Goal: Task Accomplishment & Management: Manage account settings

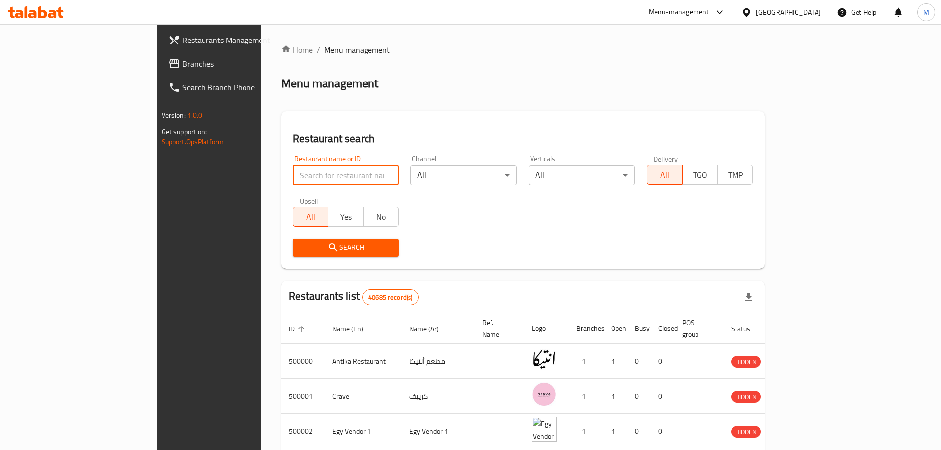
click at [293, 182] on input "search" at bounding box center [346, 175] width 106 height 20
paste input "703550"
type input "703550"
click button "Search" at bounding box center [346, 248] width 106 height 18
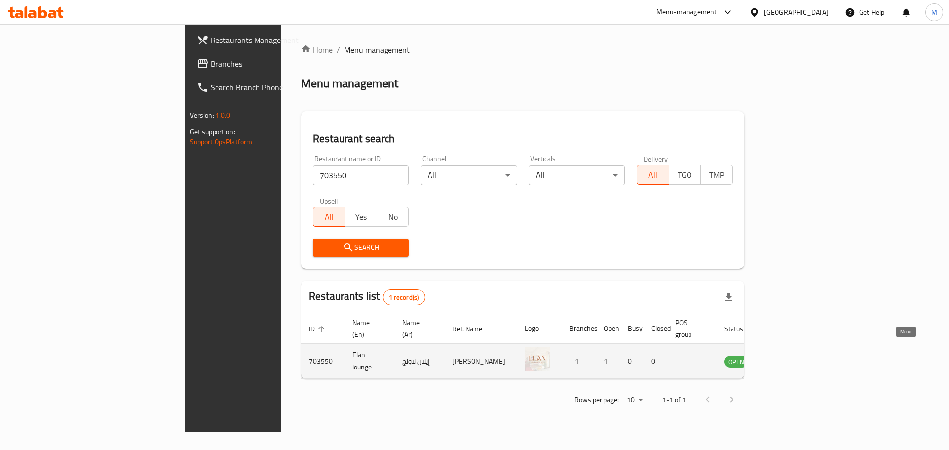
click at [787, 356] on icon "enhanced table" at bounding box center [782, 361] width 12 height 12
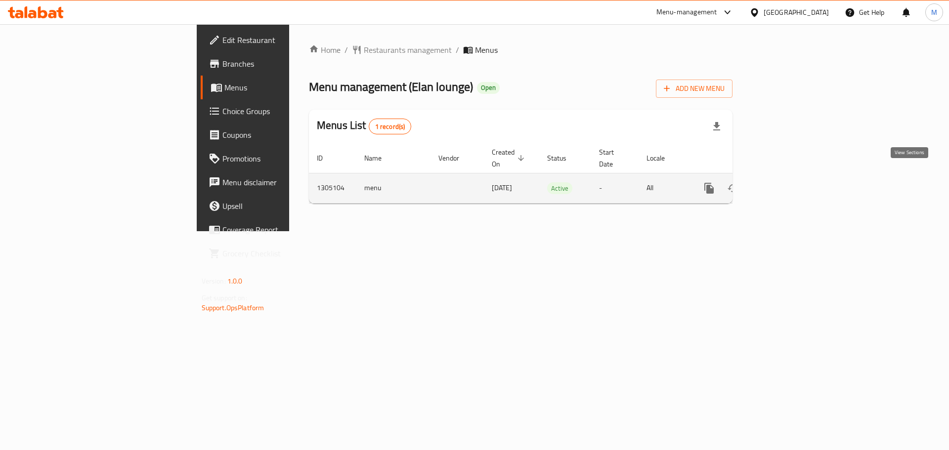
click at [786, 182] on icon "enhanced table" at bounding box center [780, 188] width 12 height 12
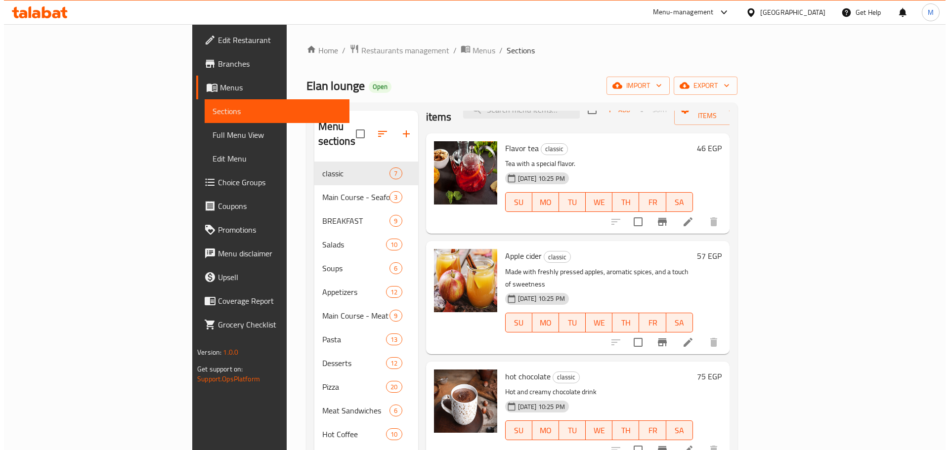
scroll to position [25, 0]
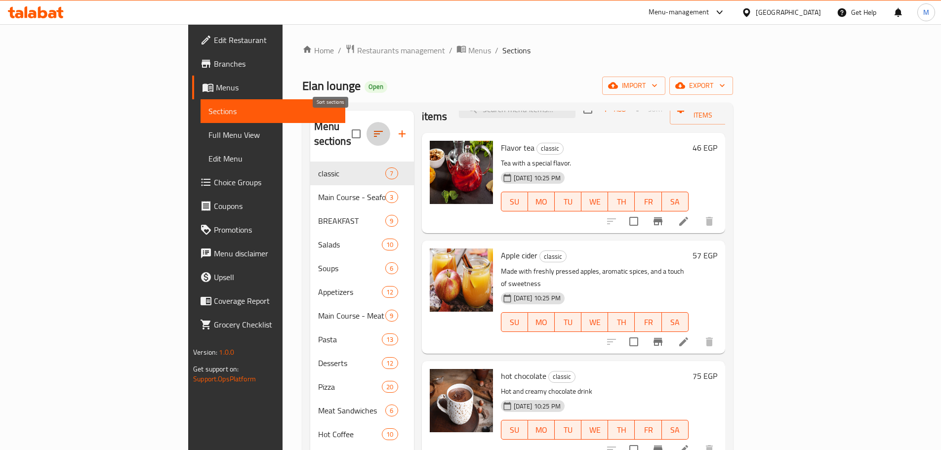
click at [372, 130] on icon "button" at bounding box center [378, 134] width 12 height 12
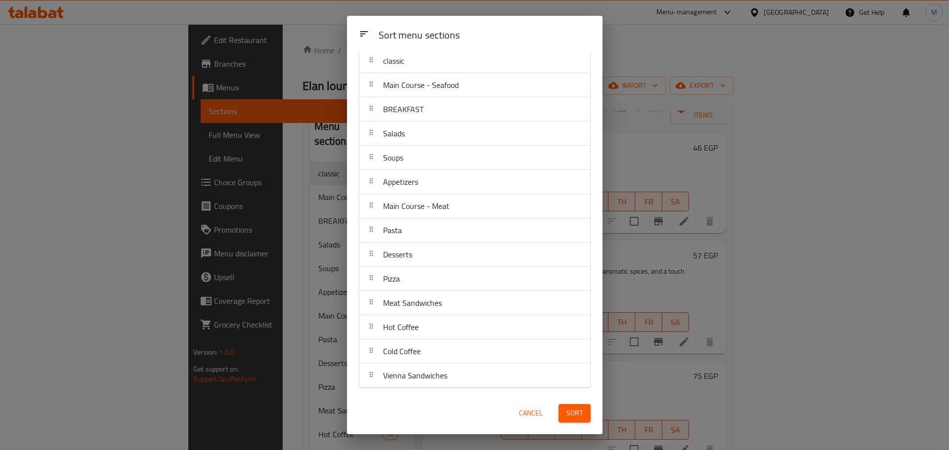
scroll to position [0, 0]
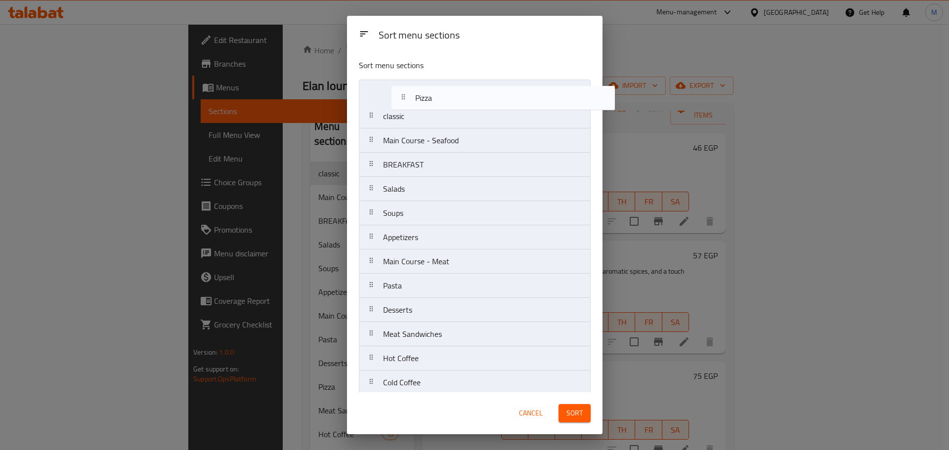
drag, startPoint x: 447, startPoint y: 313, endPoint x: 479, endPoint y: 92, distance: 222.7
click at [479, 92] on nav "classic Main Course - Seafood BREAKFAST Salads Soups Appetizers Main Course - M…" at bounding box center [475, 250] width 232 height 340
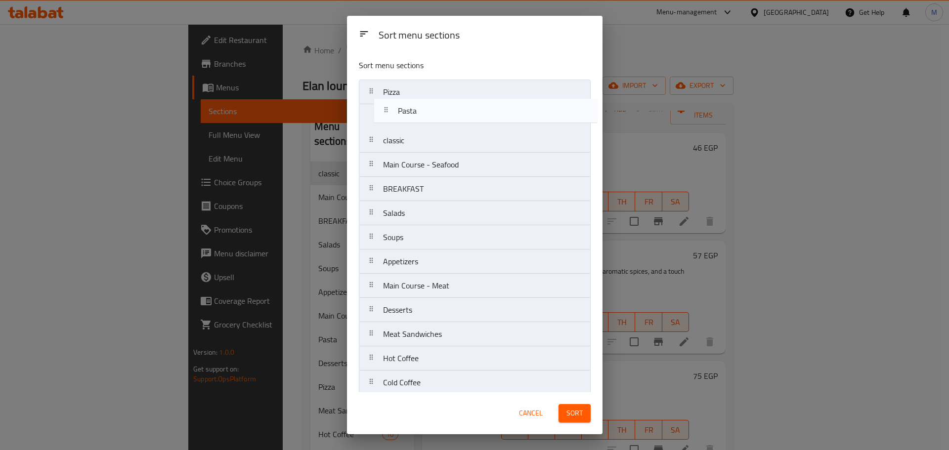
drag, startPoint x: 453, startPoint y: 290, endPoint x: 471, endPoint y: 101, distance: 190.1
click at [471, 101] on nav "Pizza classic Main Course - Seafood BREAKFAST Salads Soups Appetizers Main Cour…" at bounding box center [475, 250] width 232 height 340
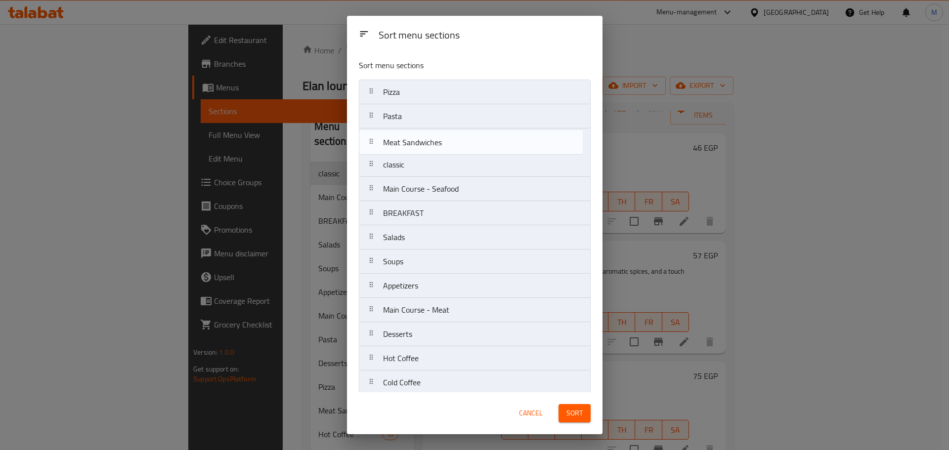
drag, startPoint x: 460, startPoint y: 302, endPoint x: 461, endPoint y: 128, distance: 173.9
click at [461, 128] on nav "Pizza Pasta classic Main Course - Seafood BREAKFAST Salads Soups Appetizers Mai…" at bounding box center [475, 250] width 232 height 340
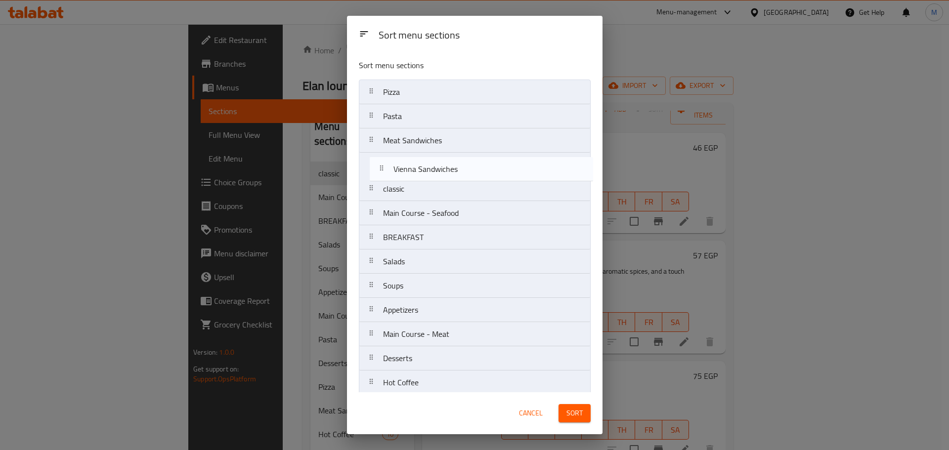
drag, startPoint x: 436, startPoint y: 380, endPoint x: 448, endPoint y: 137, distance: 242.9
click at [448, 137] on nav "Pizza Pasta Meat Sandwiches classic Main Course - Seafood BREAKFAST Salads Soup…" at bounding box center [475, 250] width 232 height 340
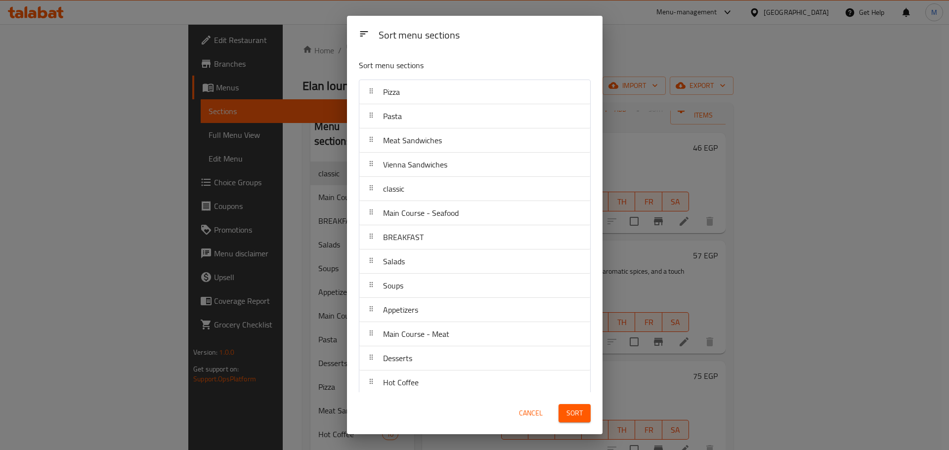
scroll to position [31, 0]
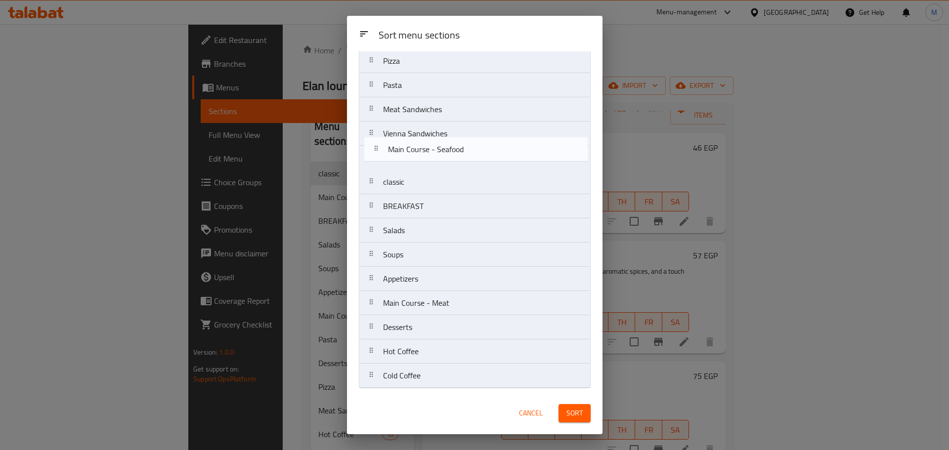
drag, startPoint x: 431, startPoint y: 186, endPoint x: 436, endPoint y: 152, distance: 34.9
click at [436, 152] on nav "Pizza Pasta Meat Sandwiches Vienna Sandwiches classic Main Course - Seafood BRE…" at bounding box center [475, 218] width 232 height 340
drag, startPoint x: 424, startPoint y: 303, endPoint x: 429, endPoint y: 154, distance: 148.8
click at [429, 154] on nav "Pizza Pasta Meat Sandwiches Vienna Sandwiches Main Course - Seafood classic BRE…" at bounding box center [475, 218] width 232 height 340
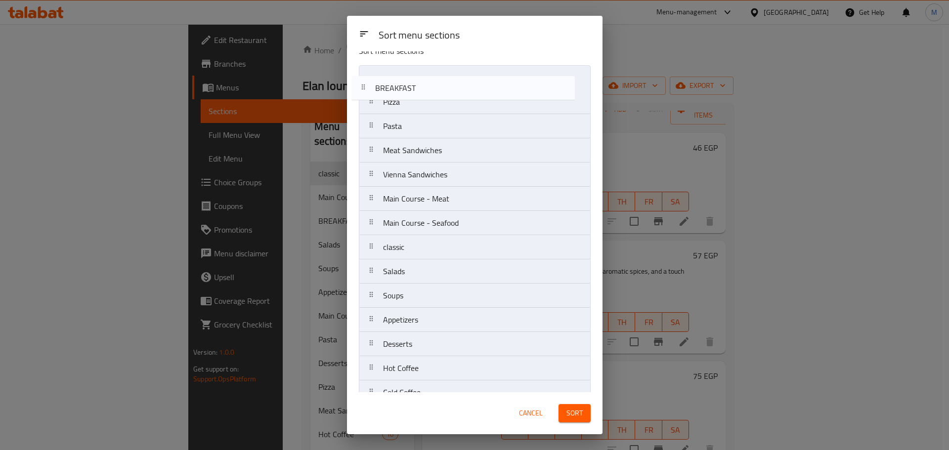
scroll to position [0, 0]
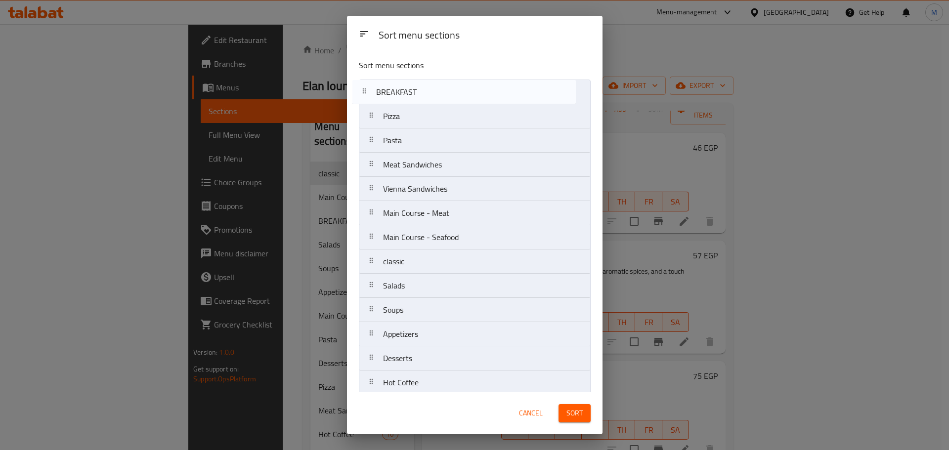
drag, startPoint x: 433, startPoint y: 235, endPoint x: 426, endPoint y: 93, distance: 142.0
click at [426, 93] on nav "Pizza Pasta Meat Sandwiches Vienna Sandwiches Main Course - Meat Main Course - …" at bounding box center [475, 250] width 232 height 340
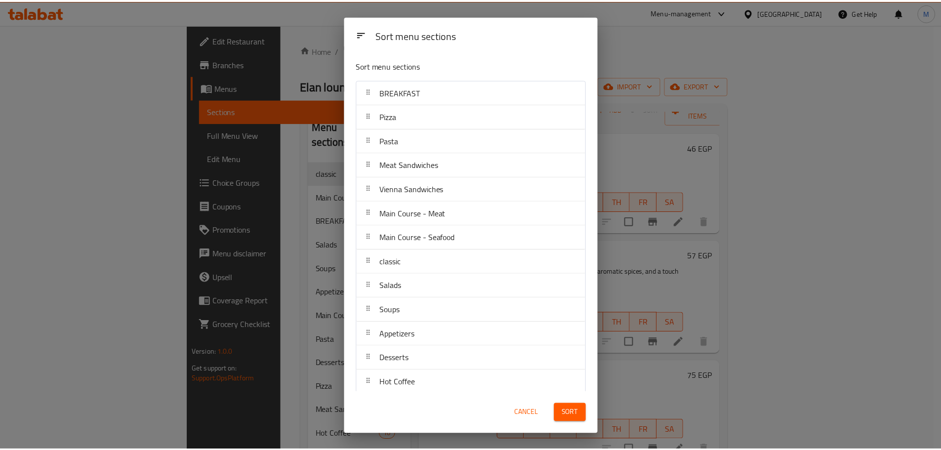
scroll to position [31, 0]
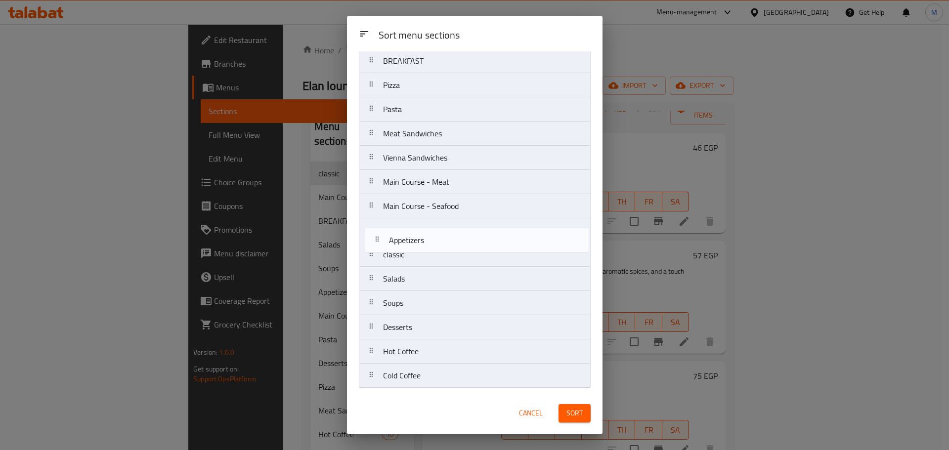
drag, startPoint x: 442, startPoint y: 306, endPoint x: 448, endPoint y: 239, distance: 67.5
click at [448, 239] on nav "BREAKFAST Pizza Pasta Meat Sandwiches Vienna Sandwiches Main Course - Meat Main…" at bounding box center [475, 218] width 232 height 340
drag, startPoint x: 445, startPoint y: 331, endPoint x: 445, endPoint y: 236, distance: 95.8
click at [445, 236] on nav "BREAKFAST Pizza Pasta Meat Sandwiches Vienna Sandwiches Main Course - Meat Main…" at bounding box center [475, 218] width 232 height 340
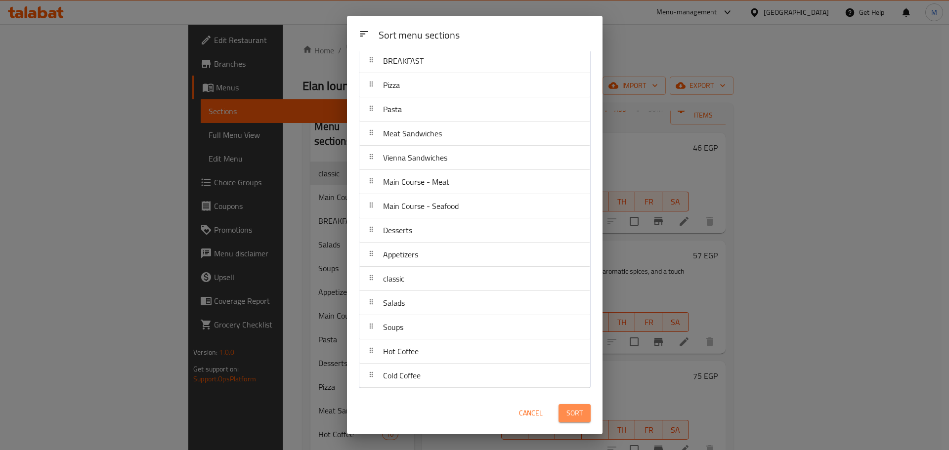
click at [570, 414] on span "Sort" at bounding box center [574, 413] width 16 height 12
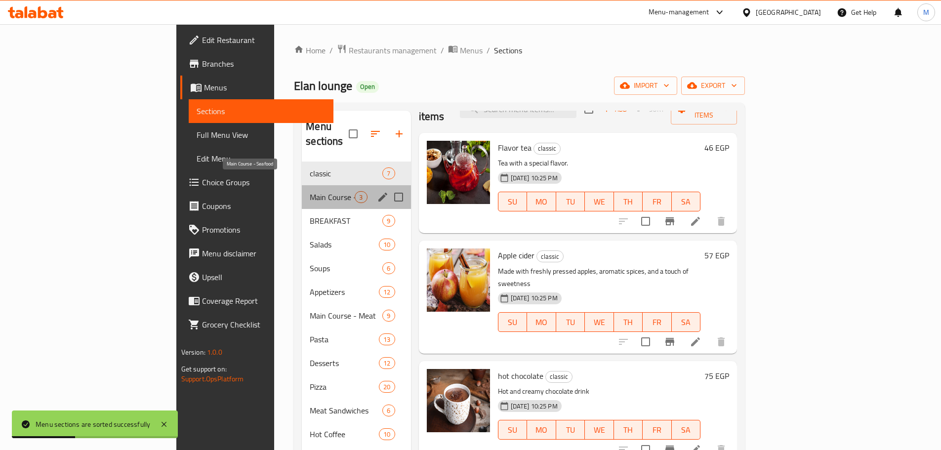
click at [310, 191] on span "Main Course - Seafood" at bounding box center [332, 197] width 45 height 12
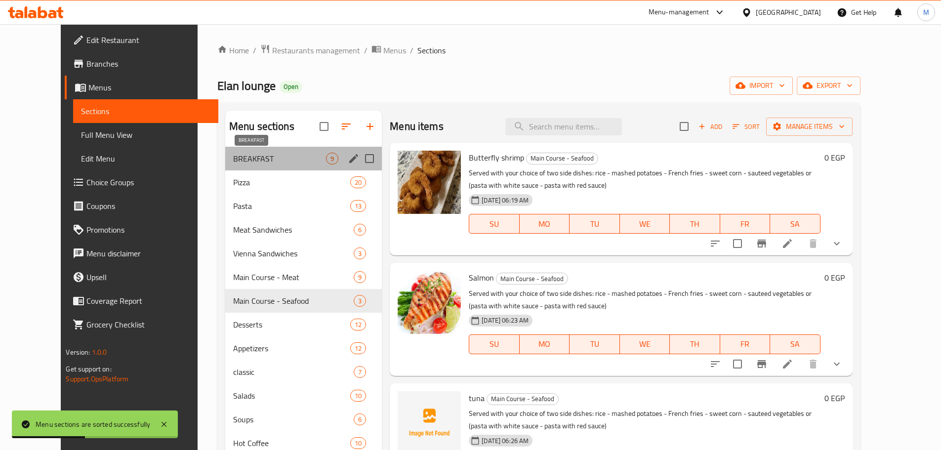
click at [252, 158] on span "BREAKFAST" at bounding box center [279, 159] width 93 height 12
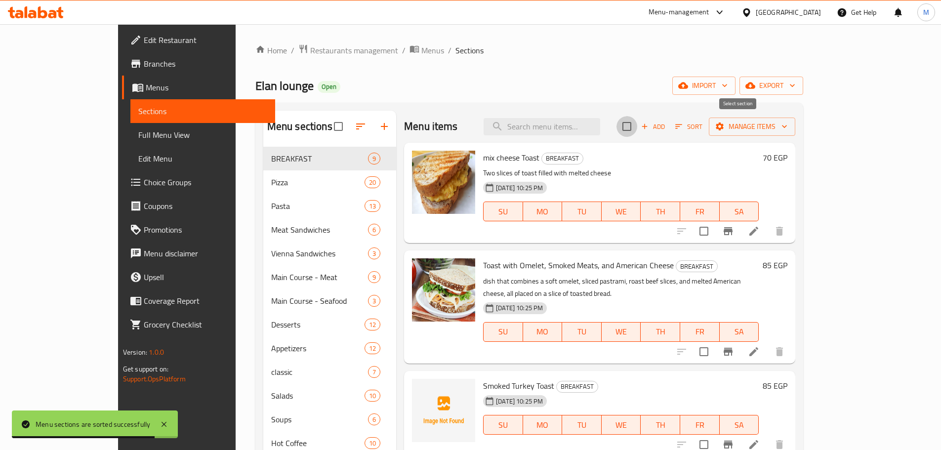
click at [637, 122] on input "checkbox" at bounding box center [627, 126] width 21 height 21
checkbox input "true"
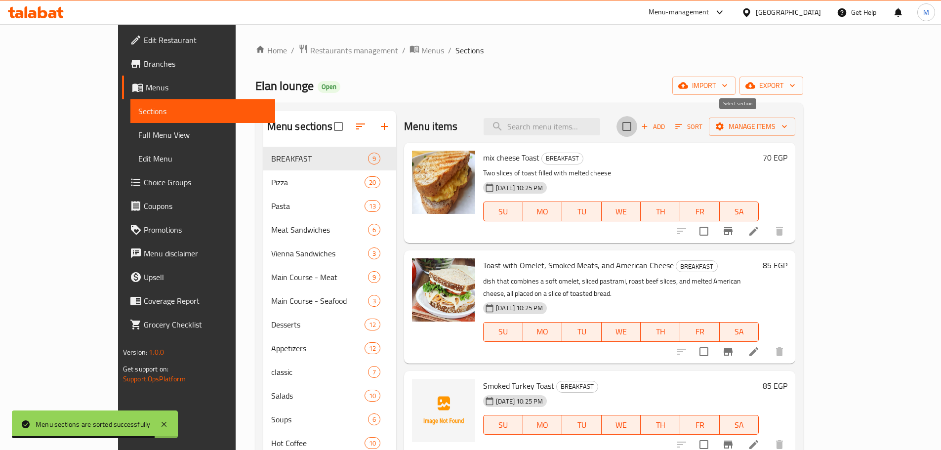
checkbox input "true"
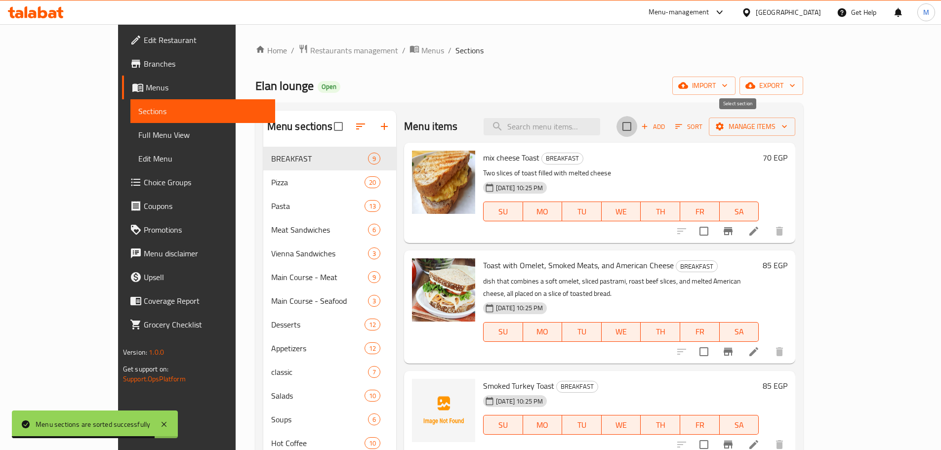
checkbox input "true"
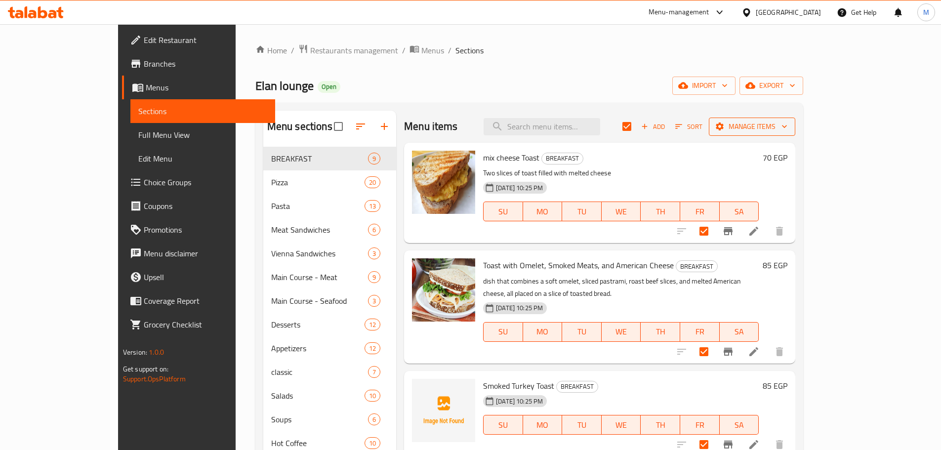
click at [795, 124] on button "Manage items" at bounding box center [752, 127] width 86 height 18
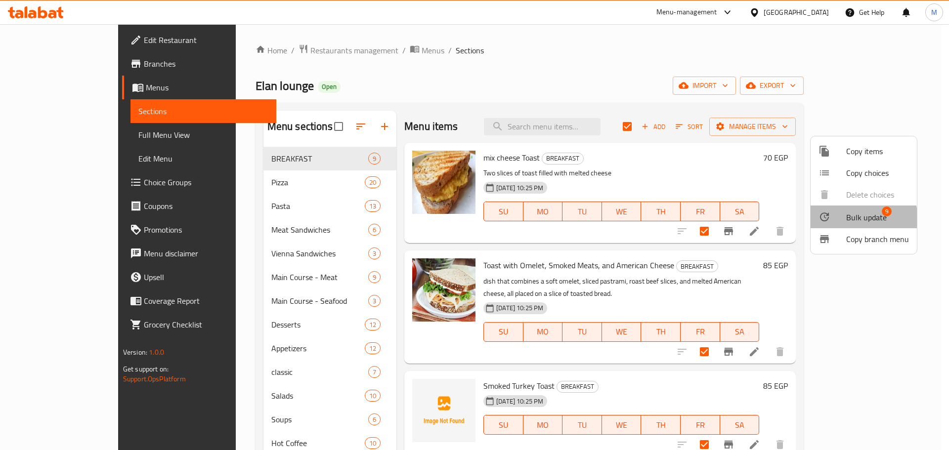
click at [845, 223] on li "Bulk update 9" at bounding box center [863, 217] width 106 height 23
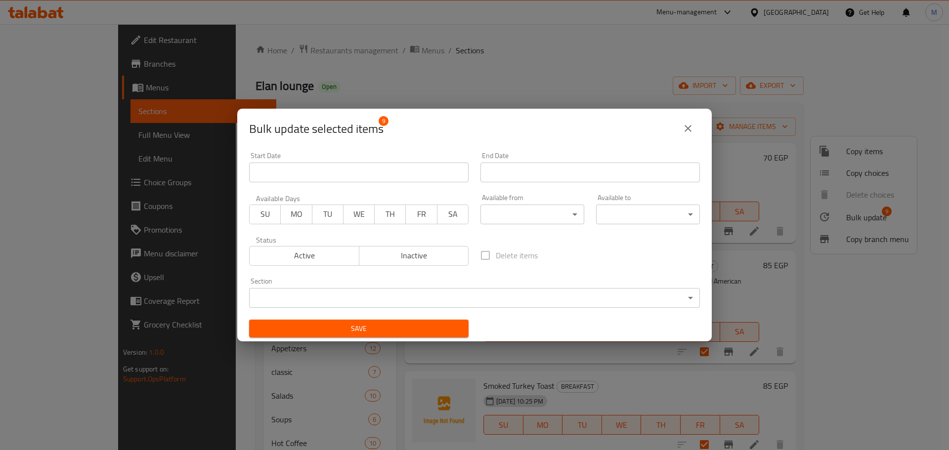
drag, startPoint x: 492, startPoint y: 203, endPoint x: 506, endPoint y: 216, distance: 19.9
click at [506, 216] on div "Available from ​ ​" at bounding box center [532, 209] width 104 height 30
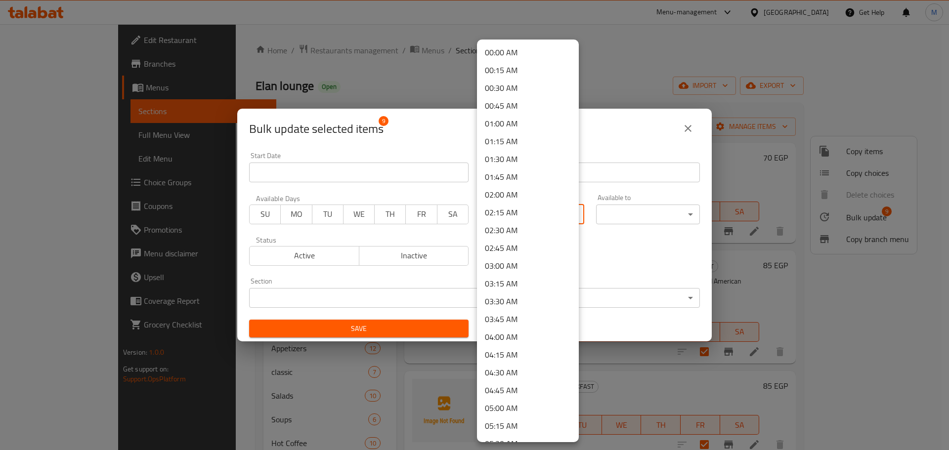
click at [506, 216] on body "​ Menu-management [GEOGRAPHIC_DATA] Get Help M Edit Restaurant Branches Menus S…" at bounding box center [474, 237] width 949 height 426
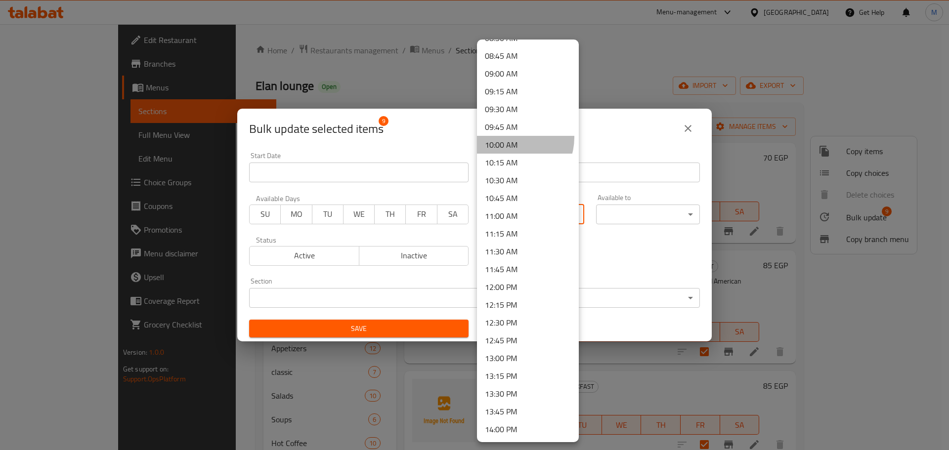
click at [511, 137] on li "10:00 AM" at bounding box center [528, 145] width 102 height 18
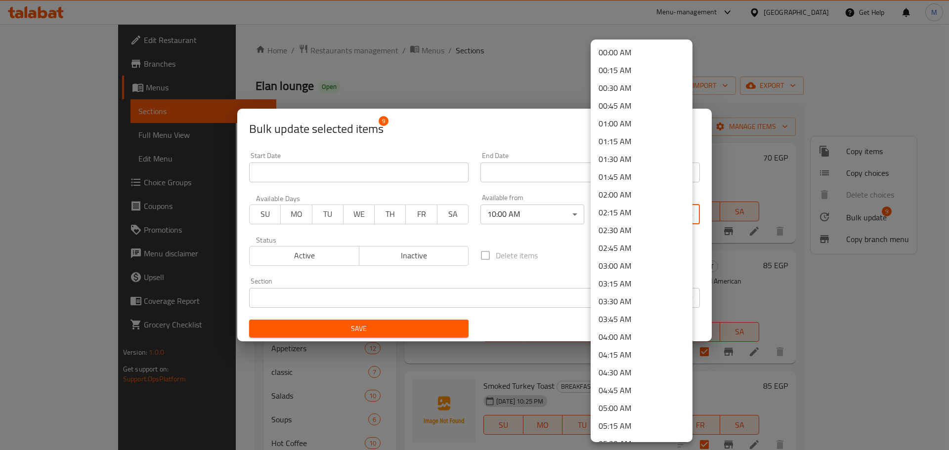
click at [610, 209] on body "​ Menu-management [GEOGRAPHIC_DATA] Get Help M Edit Restaurant Branches Menus S…" at bounding box center [474, 237] width 949 height 426
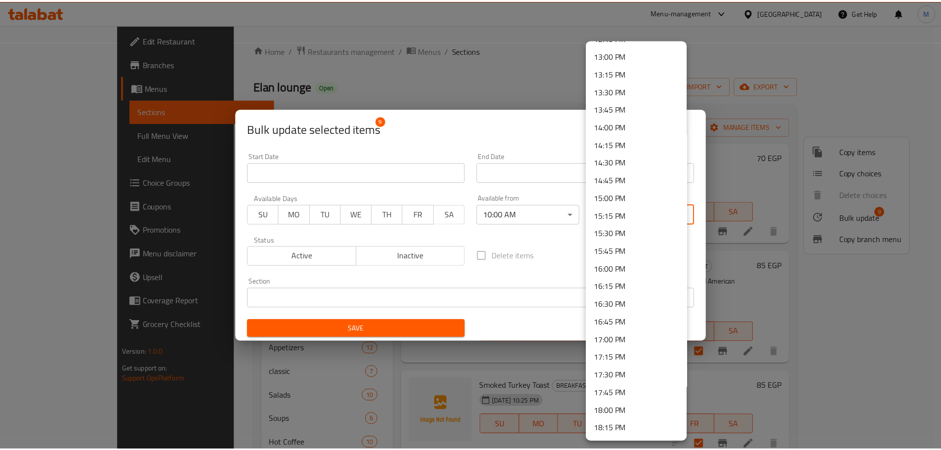
scroll to position [921, 0]
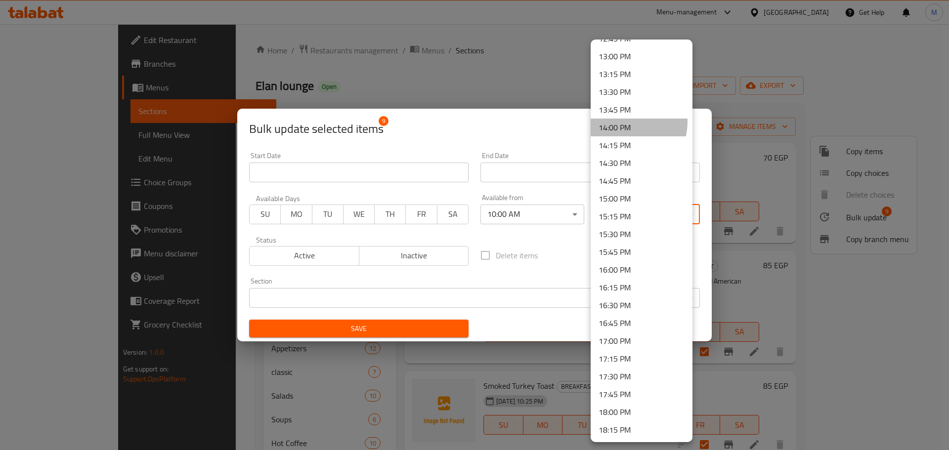
click at [621, 122] on li "14:00 PM" at bounding box center [641, 128] width 102 height 18
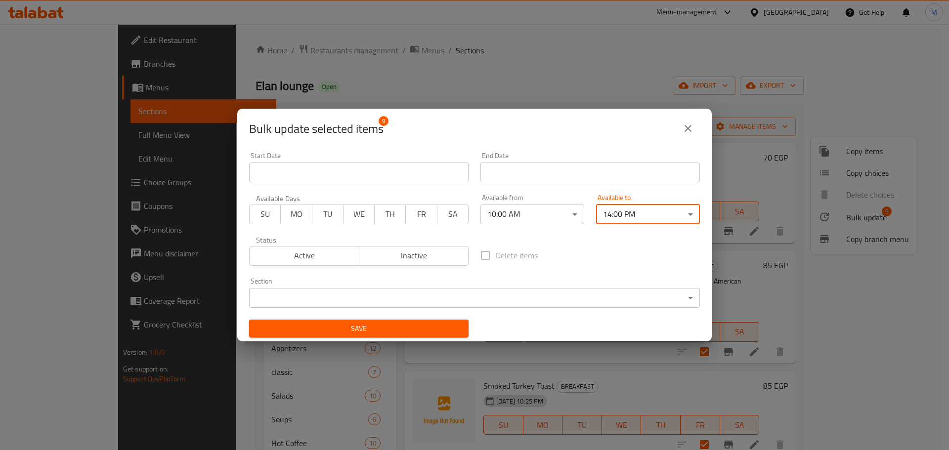
click at [606, 230] on div "Available to 14:00 PM ​" at bounding box center [648, 209] width 116 height 42
click at [438, 327] on span "Save" at bounding box center [359, 329] width 204 height 12
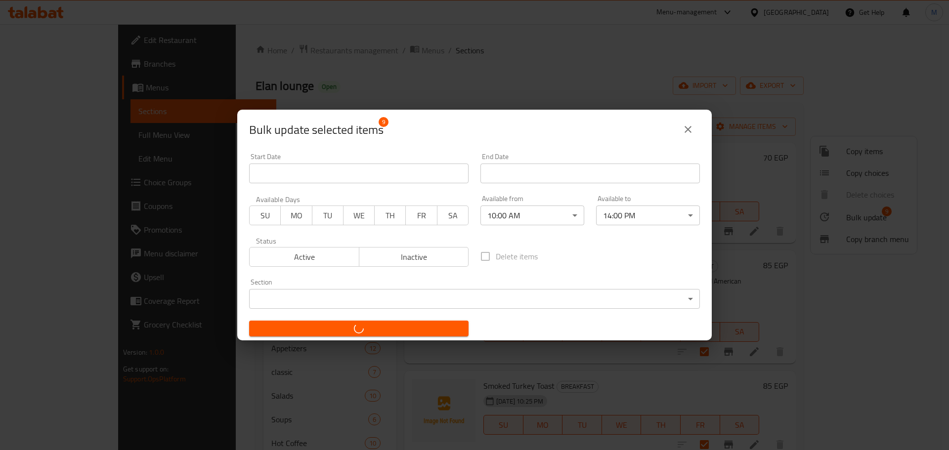
checkbox input "false"
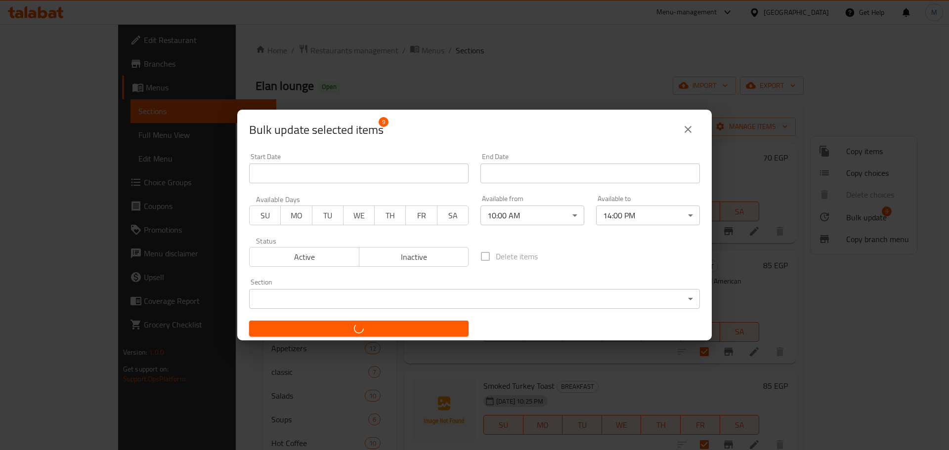
checkbox input "false"
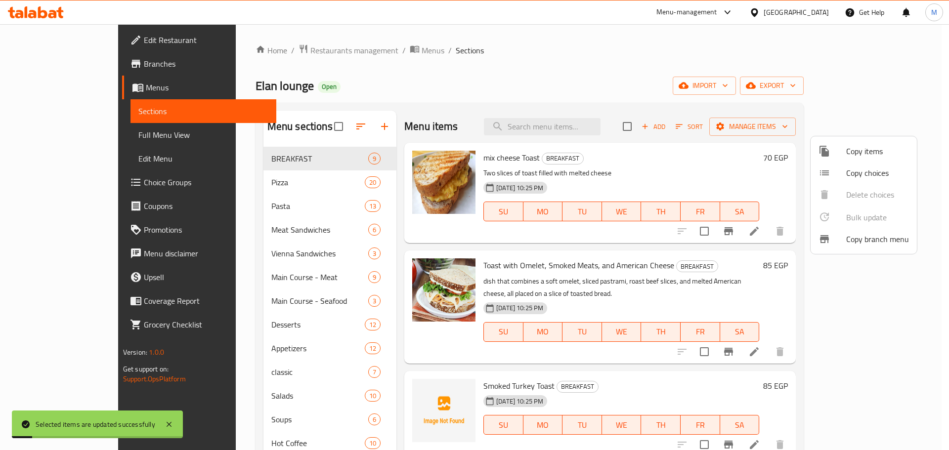
click at [623, 273] on div at bounding box center [474, 225] width 949 height 450
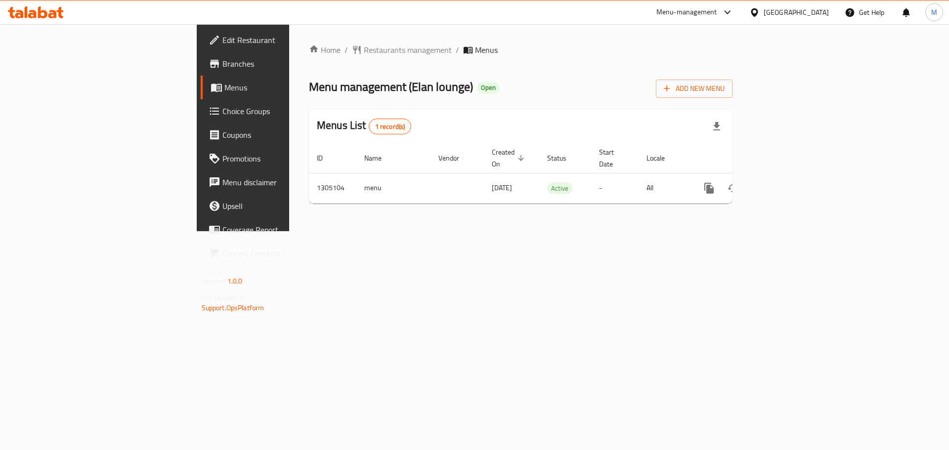
click at [222, 68] on span "Branches" at bounding box center [284, 64] width 125 height 12
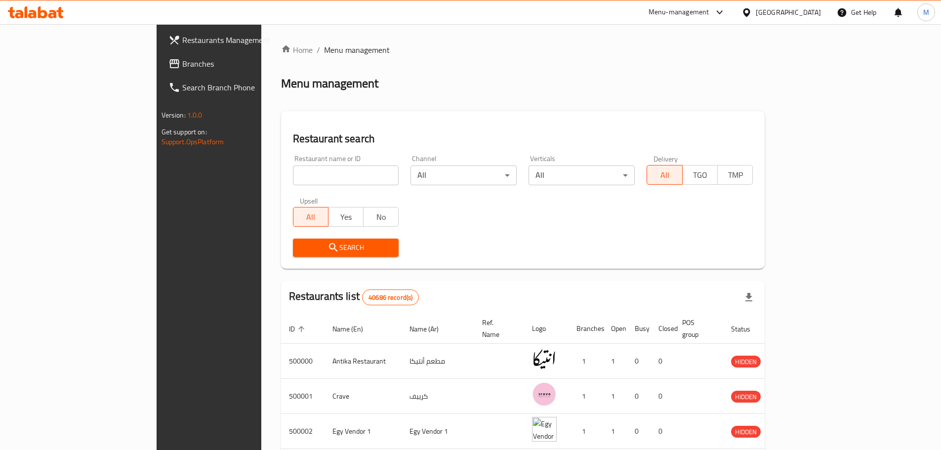
click at [309, 165] on div "Restaurant name or ID Restaurant name or ID" at bounding box center [346, 170] width 106 height 30
click at [303, 175] on input "search" at bounding box center [346, 175] width 106 height 20
paste input "3096935043"
type input "3096935043"
click button "Search" at bounding box center [346, 248] width 106 height 18
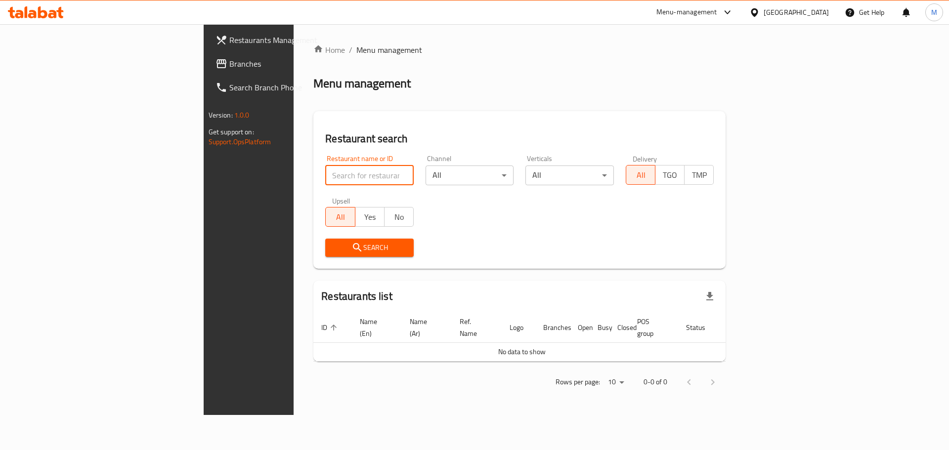
paste input "703726"
type input "703726"
click button "Search" at bounding box center [369, 248] width 88 height 18
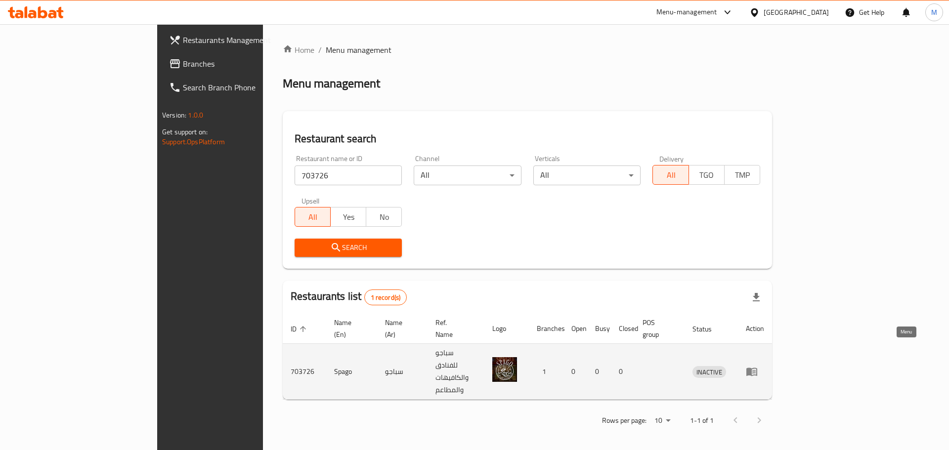
click at [757, 368] on icon "enhanced table" at bounding box center [751, 372] width 11 height 8
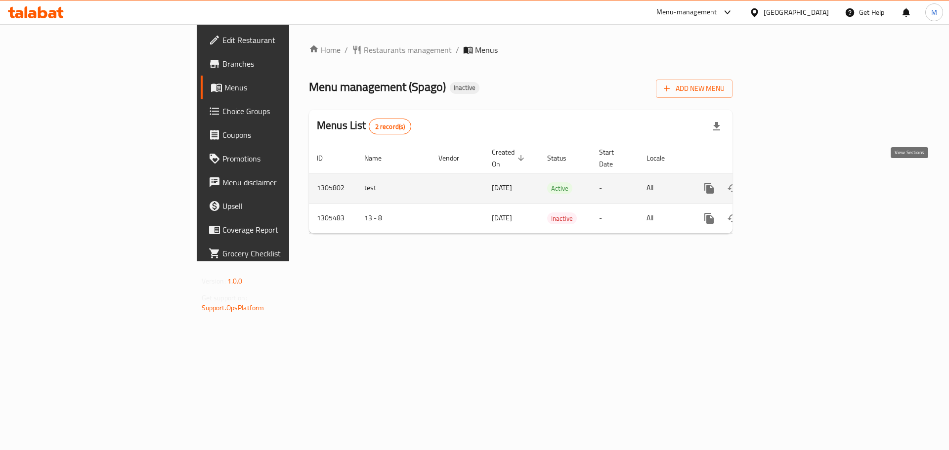
click at [786, 182] on icon "enhanced table" at bounding box center [780, 188] width 12 height 12
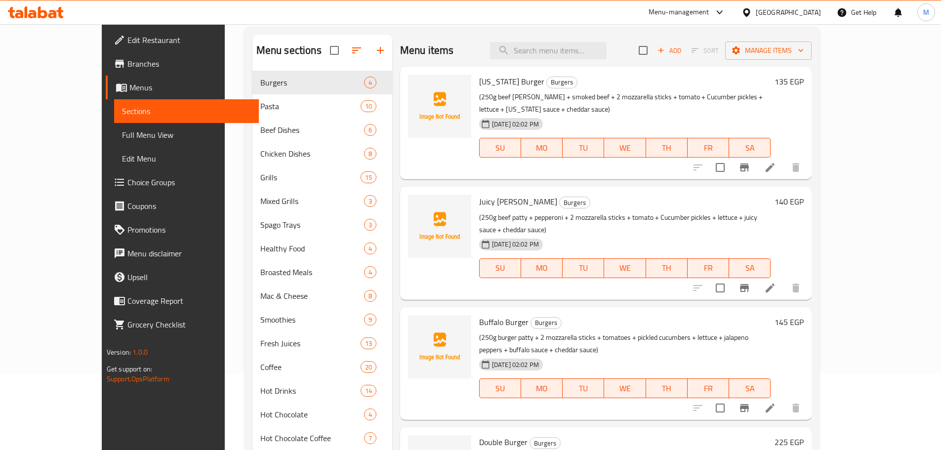
scroll to position [179, 0]
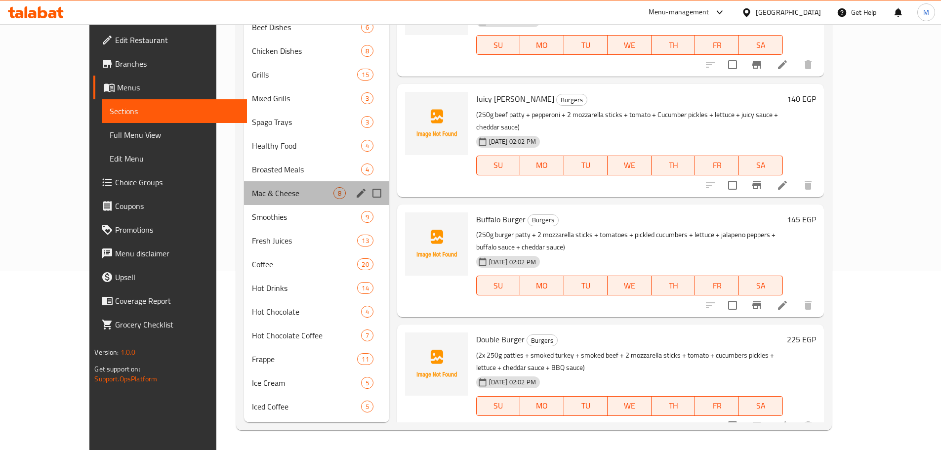
click at [286, 181] on div "Mac & Cheese 8" at bounding box center [316, 193] width 145 height 24
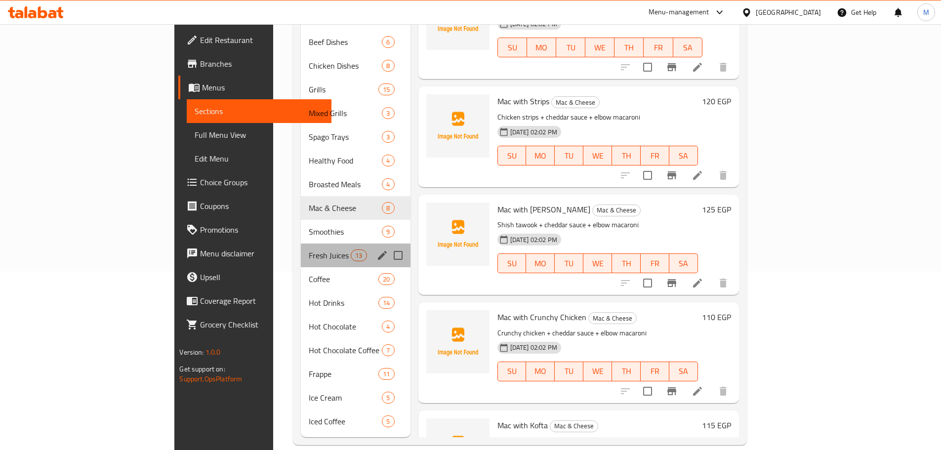
click at [301, 248] on div "Fresh Juices 13" at bounding box center [356, 256] width 110 height 24
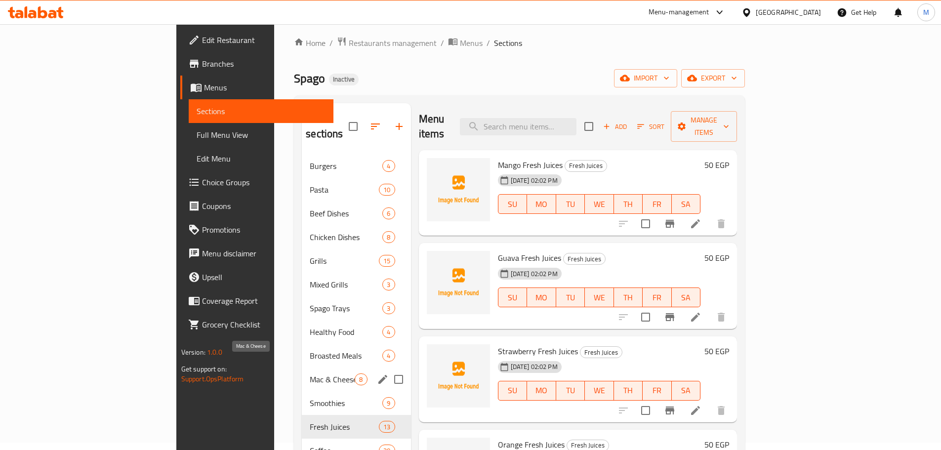
scroll to position [179, 0]
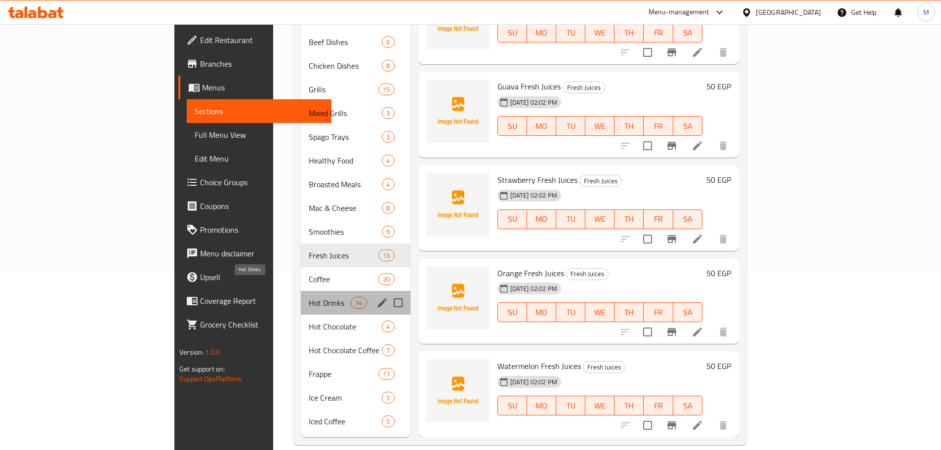
click at [309, 297] on span "Hot Drinks" at bounding box center [330, 303] width 42 height 12
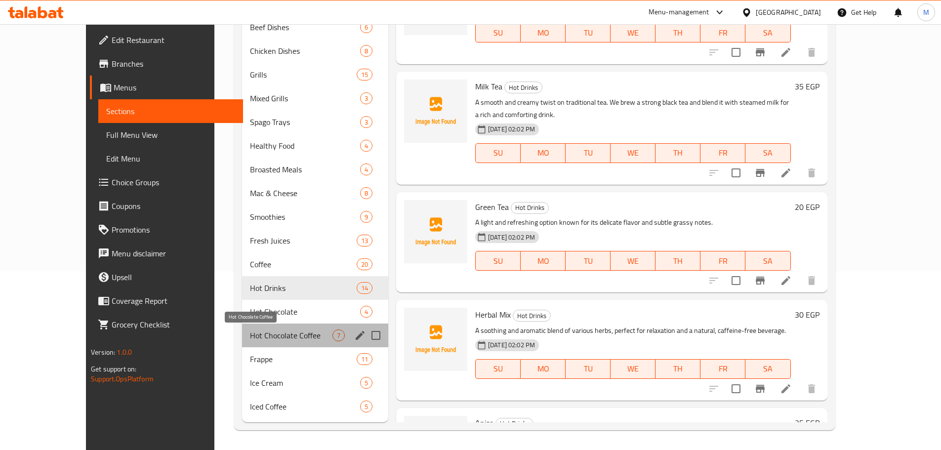
click at [250, 331] on span "Hot Chocolate Coffee" at bounding box center [291, 336] width 83 height 12
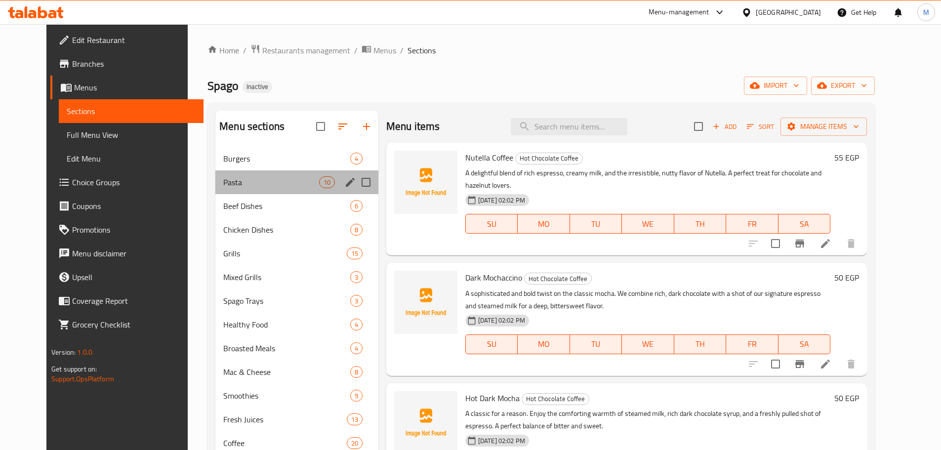
click at [288, 171] on div "Pasta 10" at bounding box center [296, 182] width 163 height 24
